Goal: Information Seeking & Learning: Learn about a topic

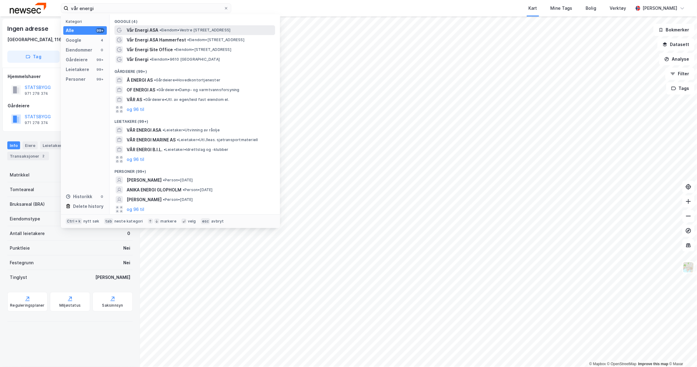
click at [140, 27] on span "Vår Energi ASA" at bounding box center [143, 29] width 32 height 7
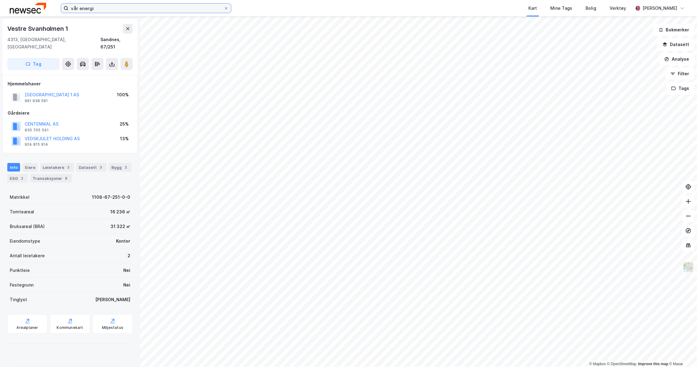
click at [135, 7] on input "vår energi" at bounding box center [146, 8] width 155 height 9
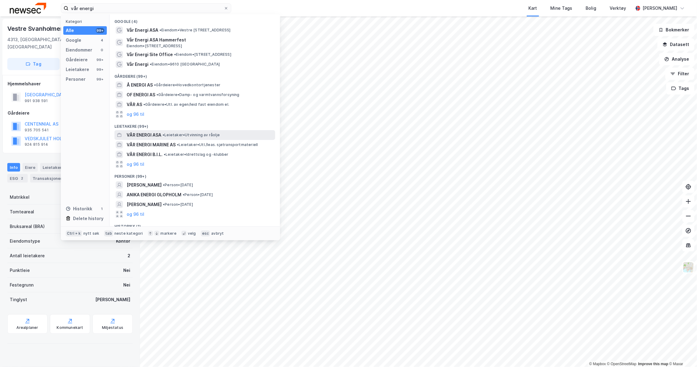
click at [153, 137] on span "VÅR ENERGI ASA" at bounding box center [144, 134] width 35 height 7
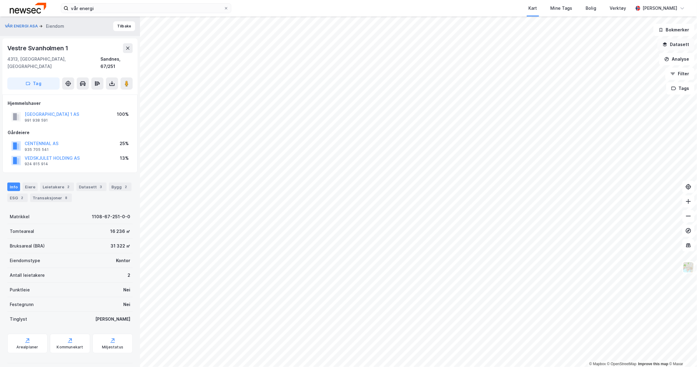
click at [677, 47] on button "Datasett" at bounding box center [676, 44] width 37 height 12
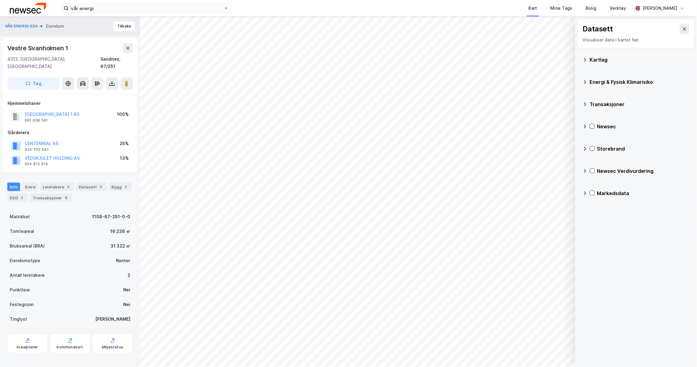
click at [611, 65] on div "Kartlag" at bounding box center [636, 59] width 107 height 15
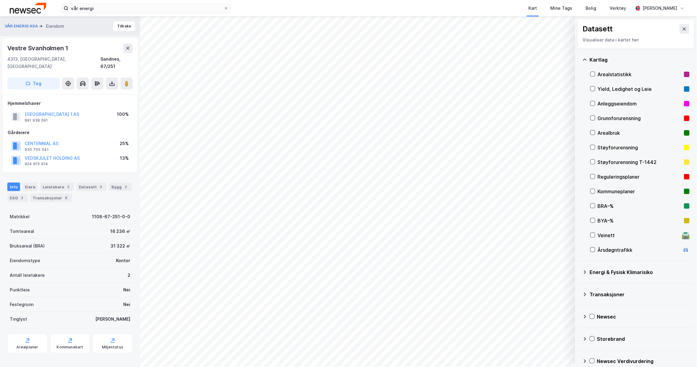
click at [611, 89] on div "Yield, Ledighet og Leie" at bounding box center [640, 88] width 84 height 7
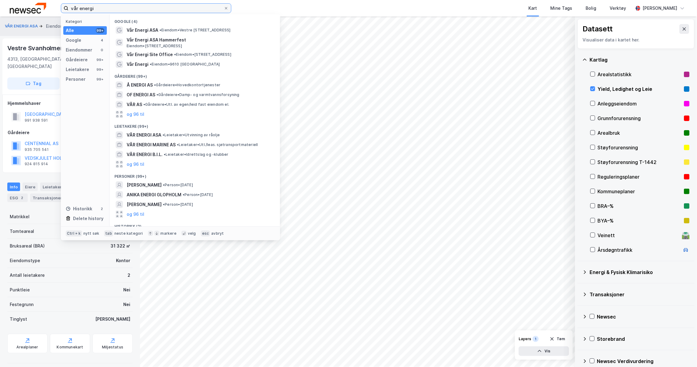
drag, startPoint x: 106, startPoint y: 7, endPoint x: 40, endPoint y: -16, distance: 70.6
click at [40, 0] on html "vår energi Kategori Alle 99+ Google 4 Eiendommer 0 Gårdeiere 99+ Leietakere 99+…" at bounding box center [348, 183] width 697 height 367
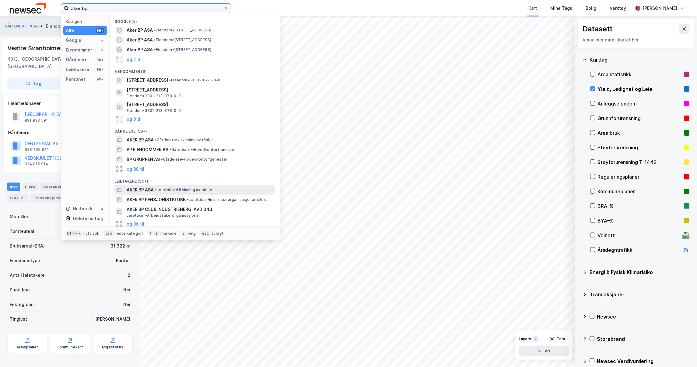
type input "aker bp"
click at [143, 190] on span "AKER BP ASA" at bounding box center [140, 189] width 27 height 7
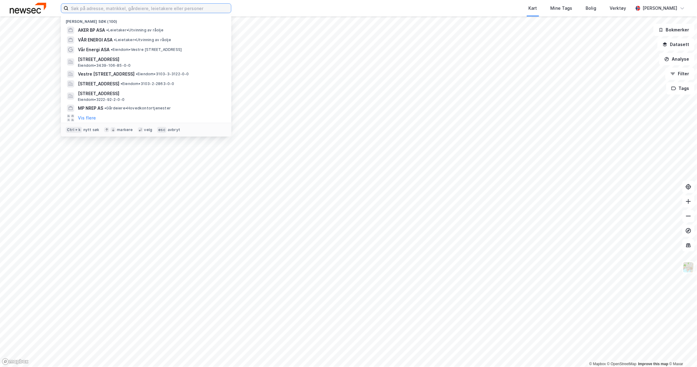
click at [105, 10] on input at bounding box center [150, 8] width 163 height 9
click at [94, 29] on span "AKER BP ASA" at bounding box center [91, 29] width 27 height 7
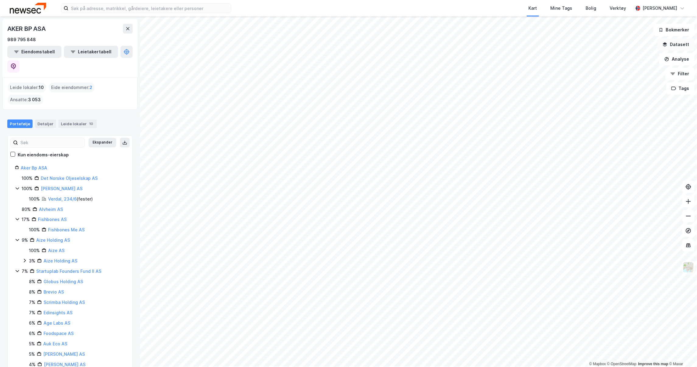
click at [678, 48] on button "Datasett" at bounding box center [676, 44] width 37 height 12
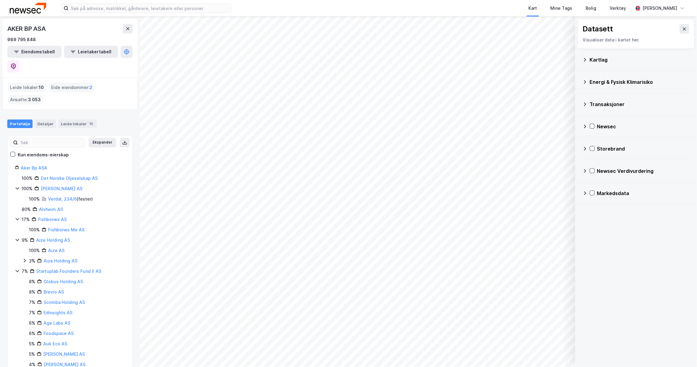
click at [642, 62] on div "Kartlag" at bounding box center [640, 59] width 100 height 7
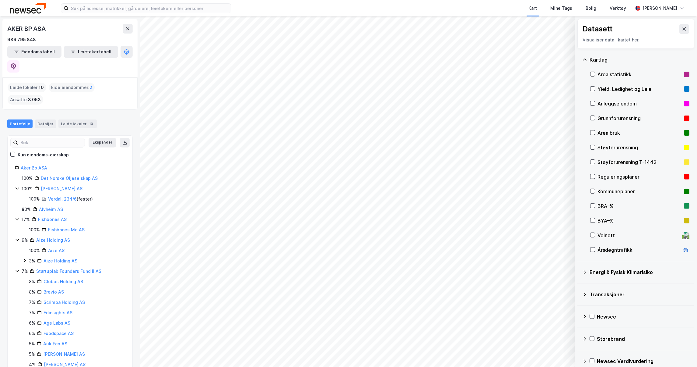
click at [639, 88] on div "Yield, Ledighet og Leie" at bounding box center [640, 88] width 84 height 7
